Goal: Transaction & Acquisition: Subscribe to service/newsletter

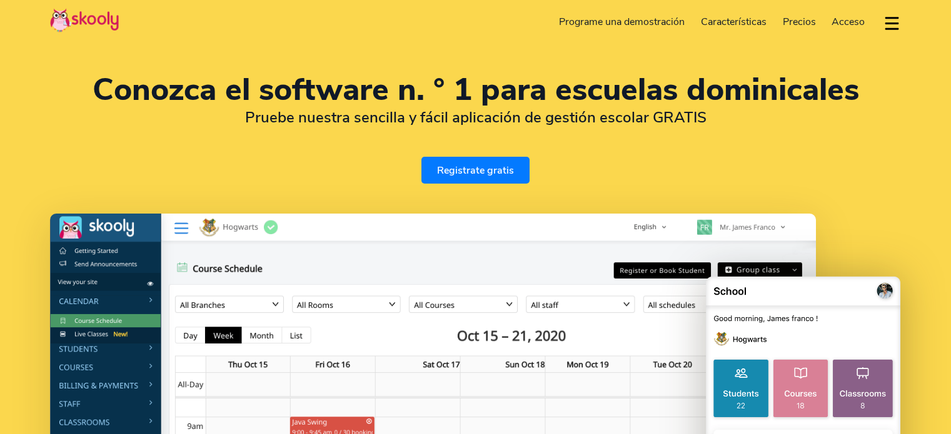
select select "es"
select select "52"
select select "[GEOGRAPHIC_DATA]"
select select "[GEOGRAPHIC_DATA]/[GEOGRAPHIC_DATA]"
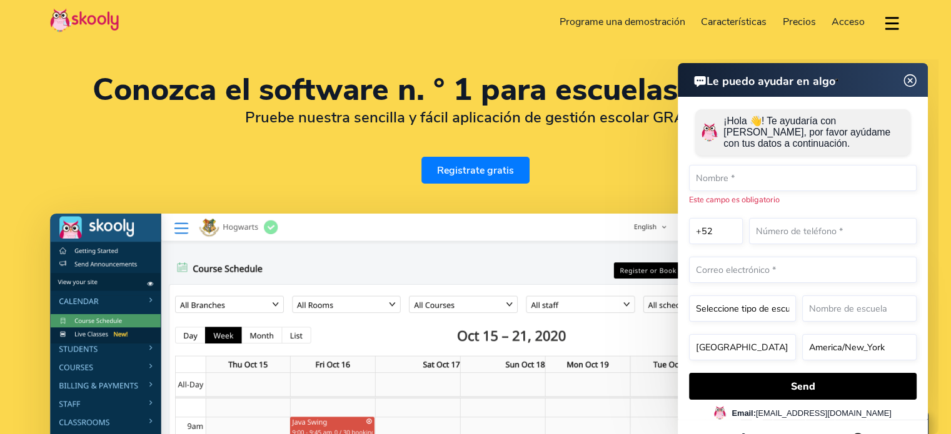
click at [598, 59] on html "Le puedo ayudar en algo Le puedo ayudar en algo ¡Hola 👋! Te ayudaría con [PERSO…" at bounding box center [758, 59] width 360 height 0
click at [911, 79] on img at bounding box center [910, 81] width 24 height 16
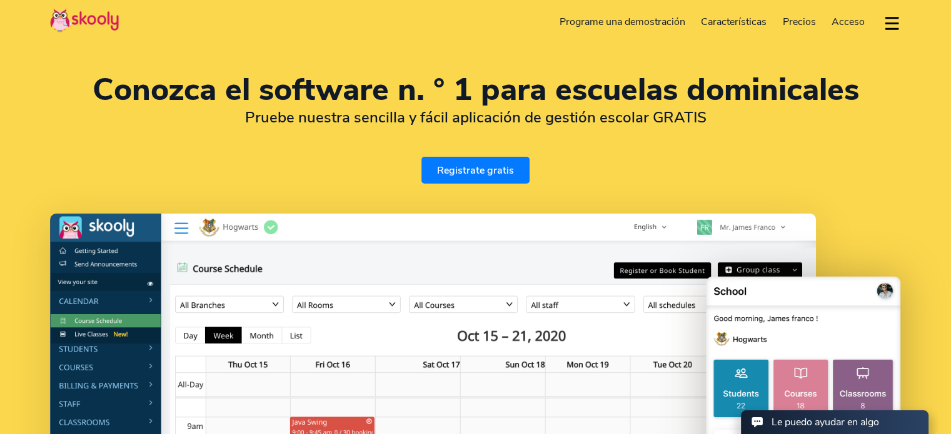
click at [795, 19] on span "Precios" at bounding box center [799, 22] width 33 height 14
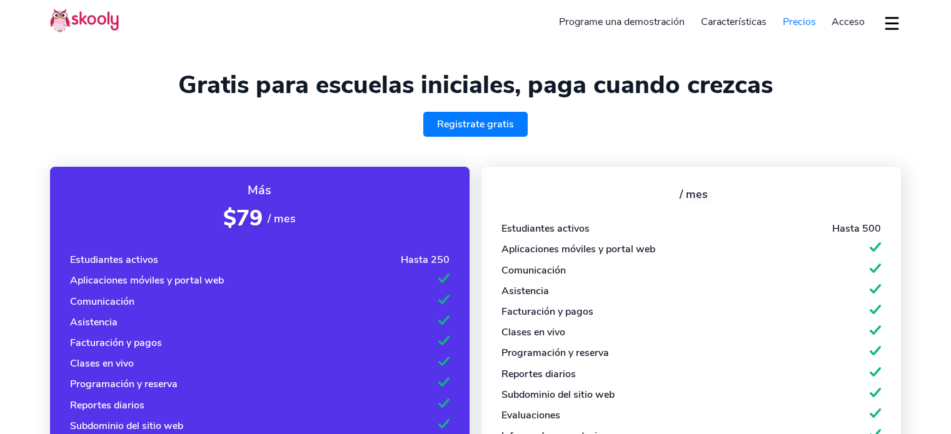
select select "es"
select select "52"
select select "Mexico"
select select "America/Mexico_City"
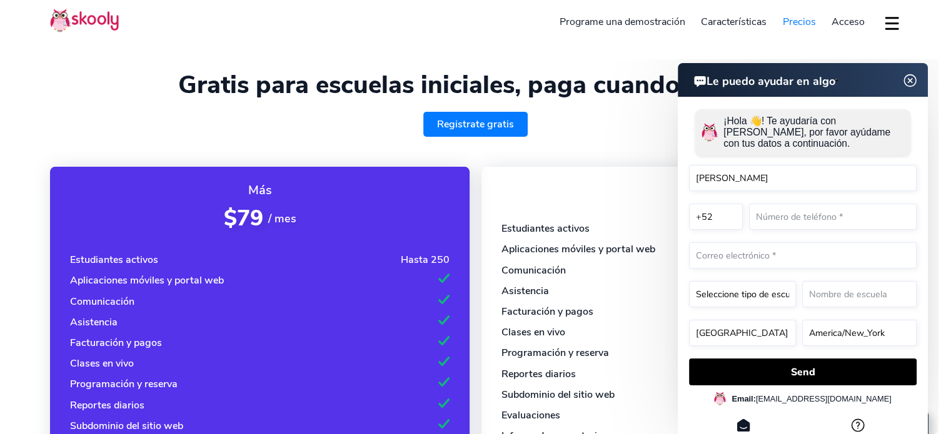
type input "Josue Hilario Hernandez Avila"
click at [758, 214] on input "text" at bounding box center [833, 217] width 168 height 26
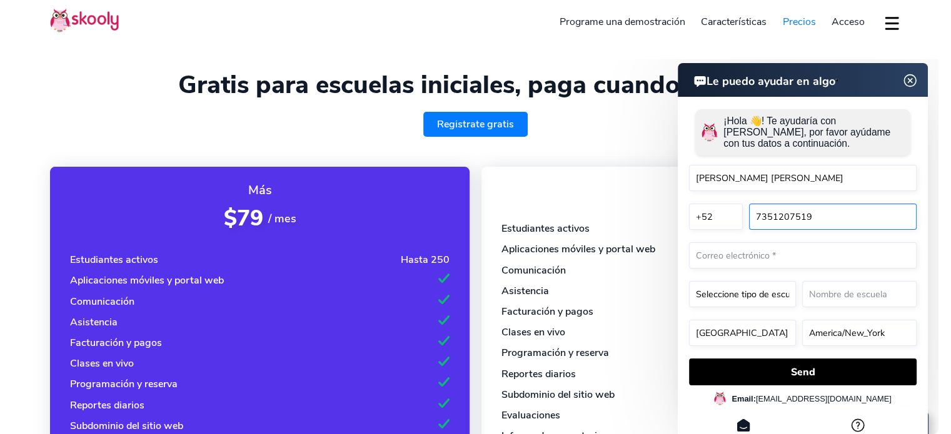
type input "7351207519"
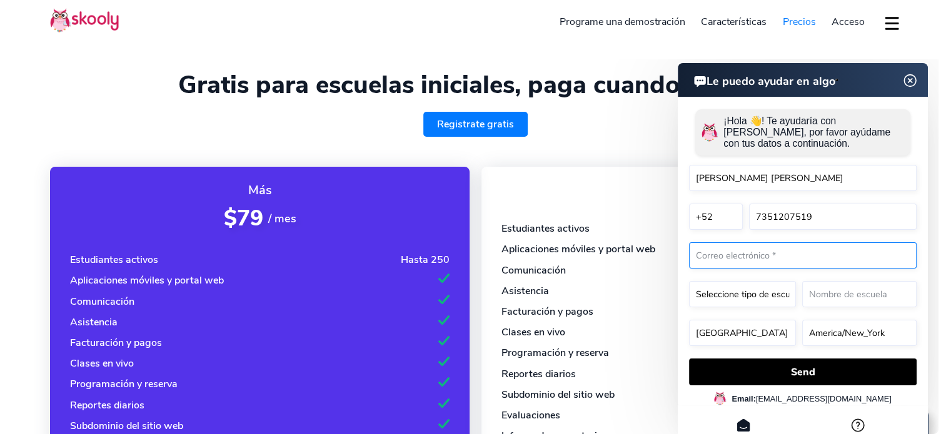
click at [773, 249] on input "email" at bounding box center [803, 256] width 228 height 26
type input "drjhha2024@gmail.com"
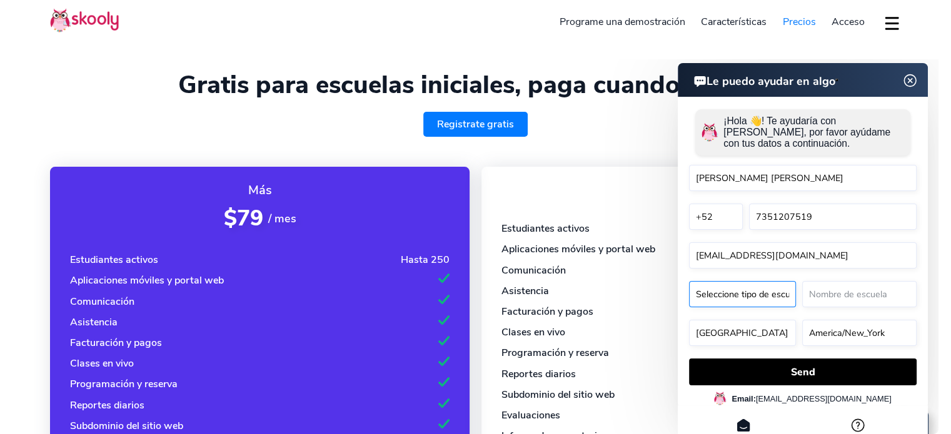
click at [758, 294] on select "Seleccione tipo de escuela* Preschool Childcare K12 or primary school Academy O…" at bounding box center [742, 294] width 107 height 26
select select "Religious school"
click at [689, 281] on select "Seleccione tipo de escuela* Preschool Childcare K12 or primary school Academy O…" at bounding box center [742, 294] width 107 height 26
click at [841, 300] on input "text" at bounding box center [859, 294] width 114 height 26
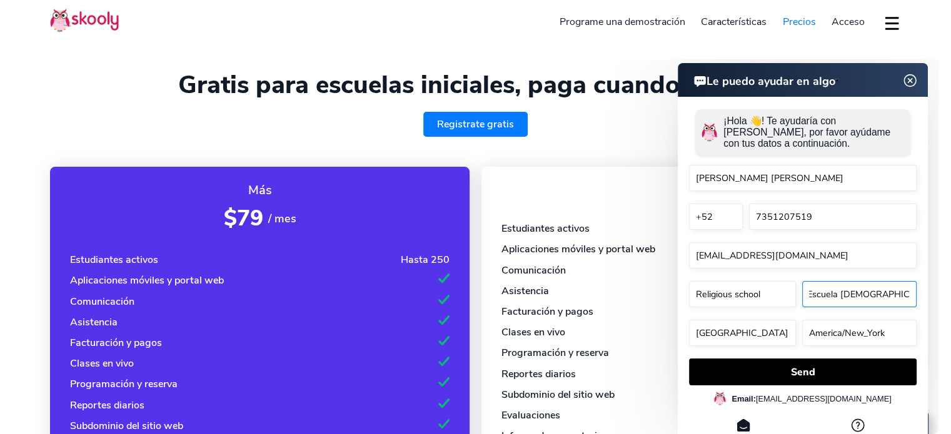
scroll to position [0, 4]
click at [906, 290] on input "Escuela Bíblica Ministerial" at bounding box center [859, 294] width 114 height 26
type input "Escuela Bíblica Ministerial El Shaddai"
click at [869, 333] on select "America/New_York Asia/Novosibirsk Africa/Cairo Africa/Johannesburg Europe/Athen…" at bounding box center [859, 333] width 114 height 26
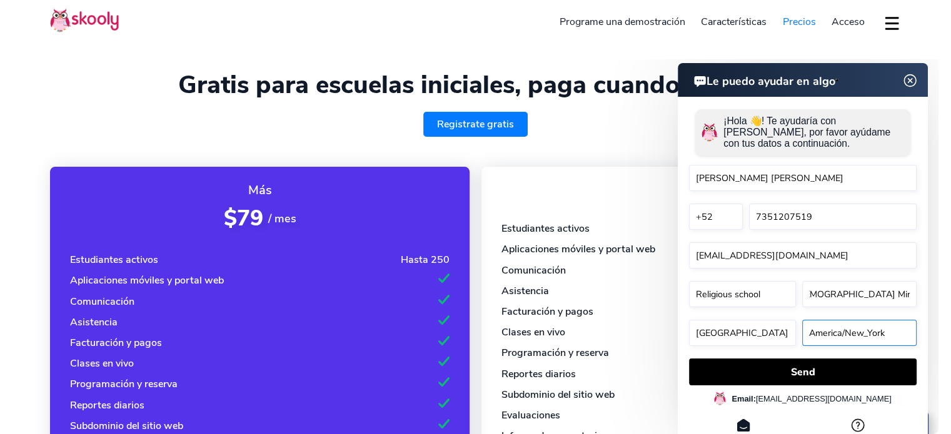
scroll to position [0, 0]
click at [802, 320] on select "America/New_York Asia/Novosibirsk Africa/Cairo Africa/Johannesburg Europe/Athen…" at bounding box center [859, 333] width 114 height 26
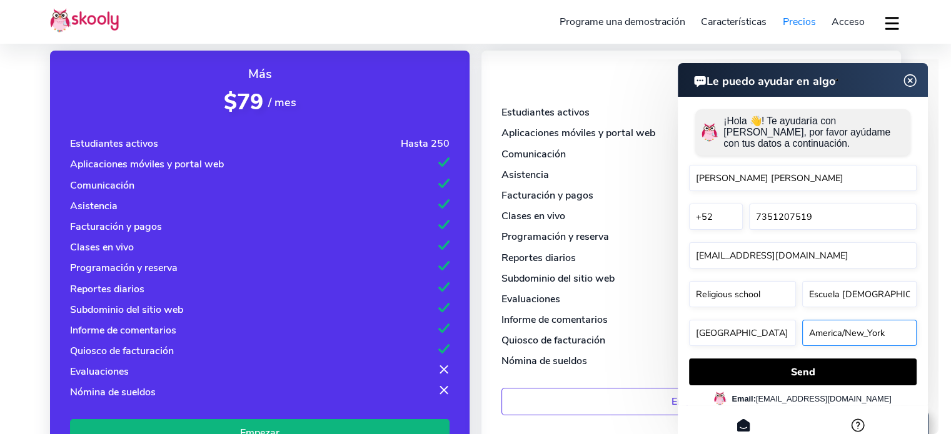
scroll to position [119, 0]
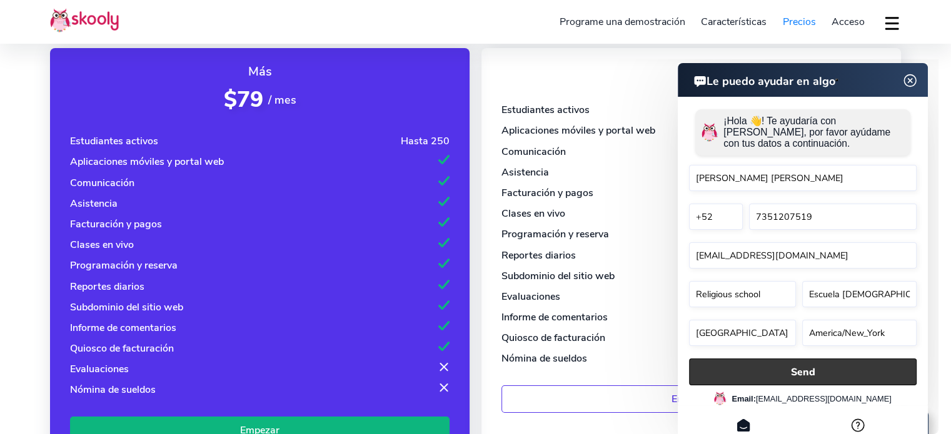
click at [790, 369] on button "Send" at bounding box center [803, 372] width 228 height 27
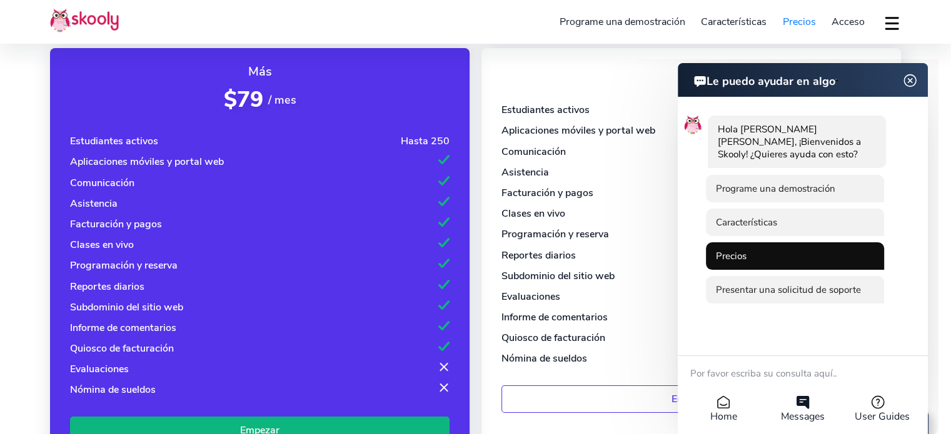
click at [749, 259] on li "Precios" at bounding box center [795, 257] width 178 height 28
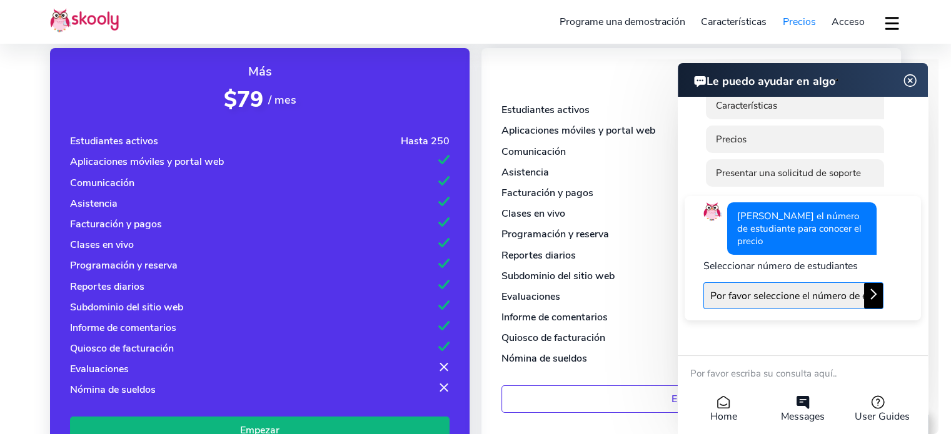
drag, startPoint x: 839, startPoint y: 286, endPoint x: 809, endPoint y: 294, distance: 31.1
click at [809, 294] on select "Por favor seleccione el número de estudiantes Hasta 50 estudiantes Hasta 100 es…" at bounding box center [793, 296] width 180 height 27
select select "250"
click at [703, 283] on select "Por favor seleccione el número de estudiantes Hasta 50 estudiantes Hasta 100 es…" at bounding box center [793, 296] width 180 height 27
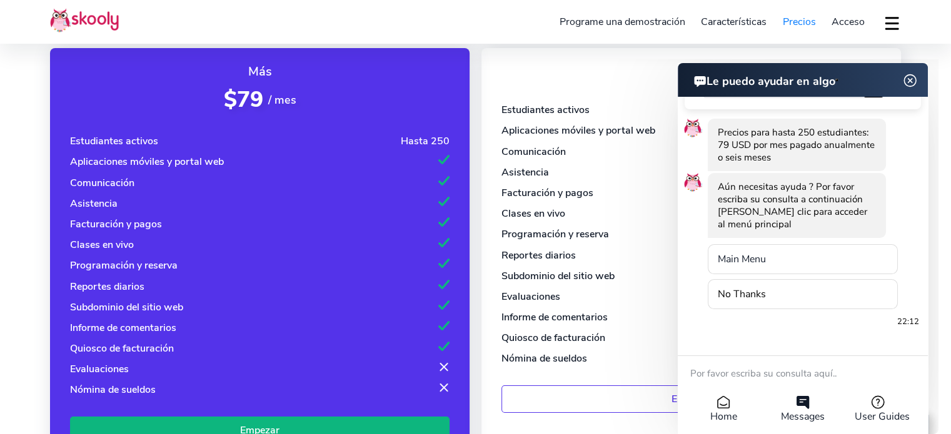
click at [916, 83] on img at bounding box center [910, 81] width 24 height 16
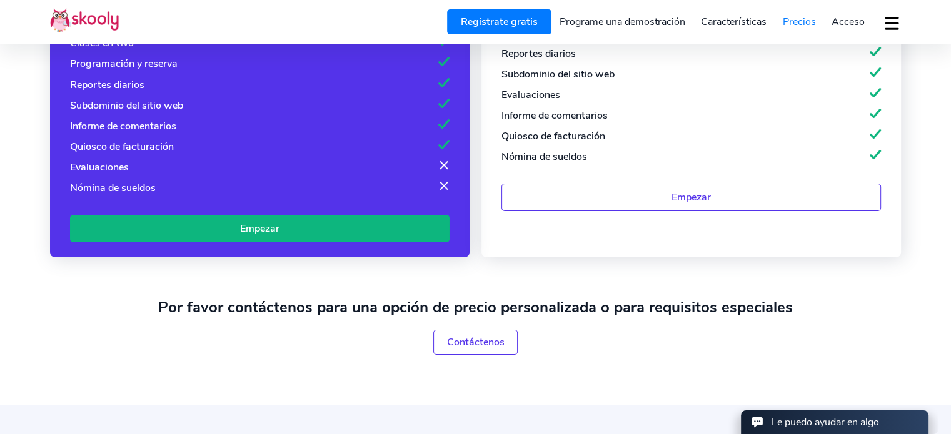
scroll to position [326, 0]
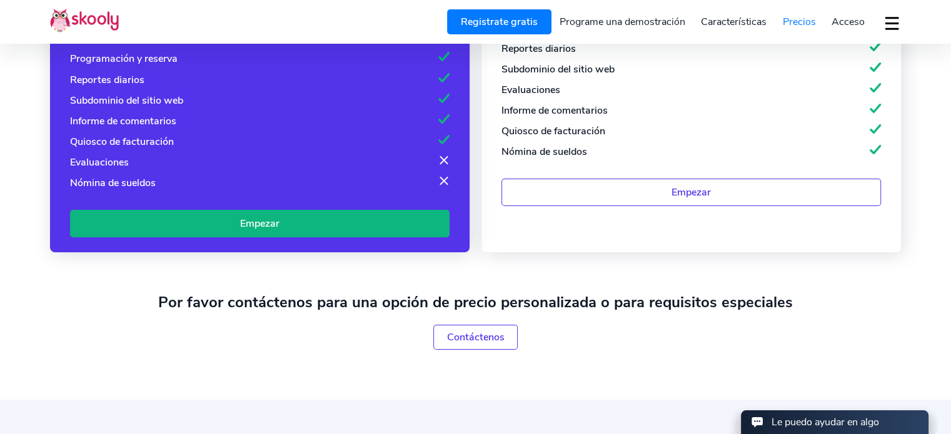
click at [368, 214] on link "Empezar" at bounding box center [259, 223] width 379 height 27
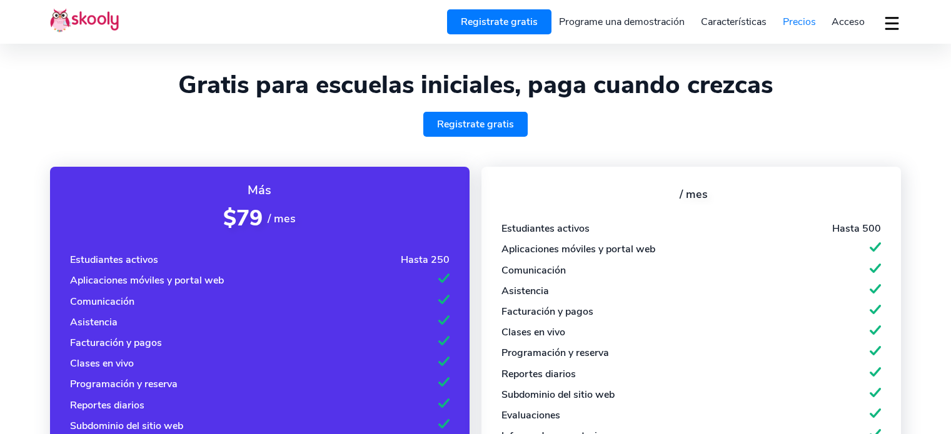
select select "es"
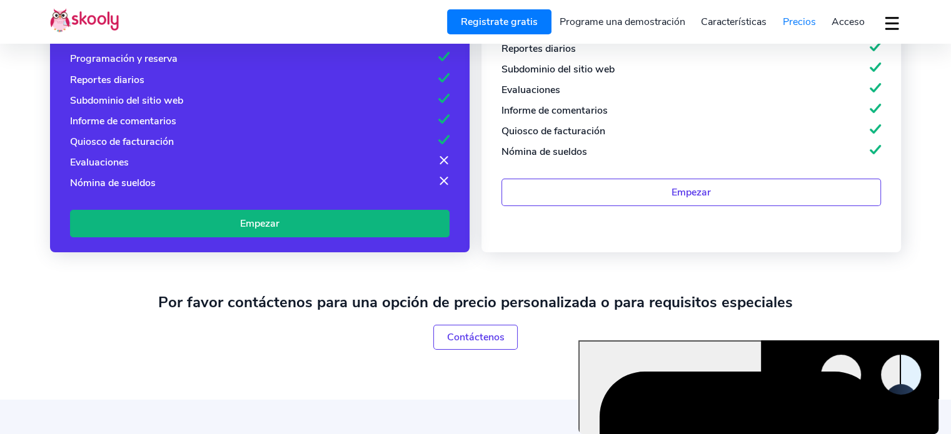
scroll to position [326, 0]
